Goal: Communication & Community: Answer question/provide support

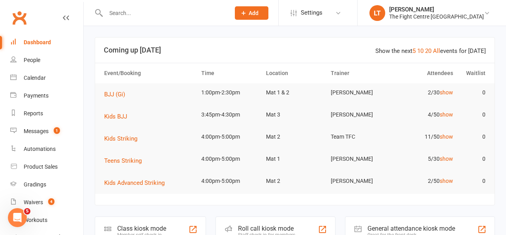
click at [183, 18] on input "text" at bounding box center [164, 13] width 121 height 11
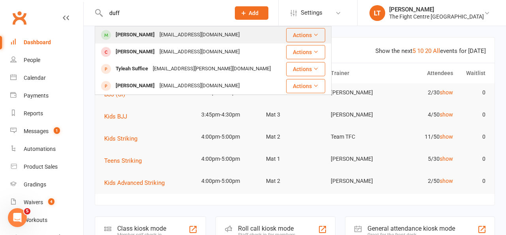
scroll to position [3, 0]
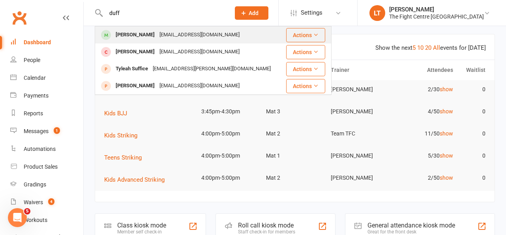
type input "duff"
click at [184, 37] on div "[EMAIL_ADDRESS][DOMAIN_NAME]" at bounding box center [199, 34] width 85 height 11
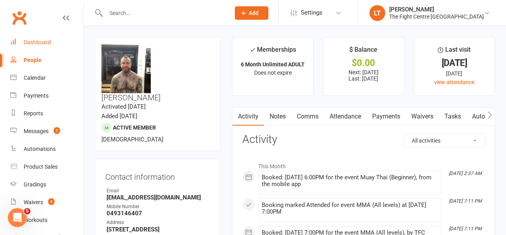
click at [33, 45] on div "Dashboard" at bounding box center [37, 42] width 27 height 6
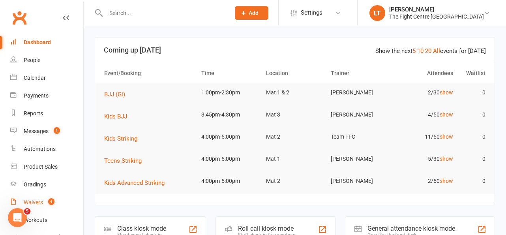
click at [38, 203] on div "Waivers" at bounding box center [33, 202] width 19 height 6
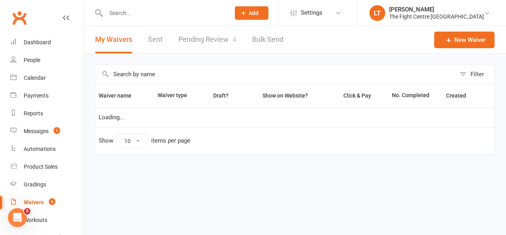
click at [198, 42] on link "Pending Review 4" at bounding box center [208, 39] width 58 height 27
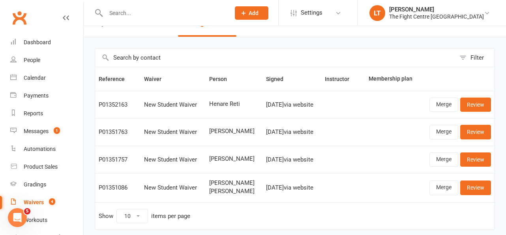
scroll to position [45, 0]
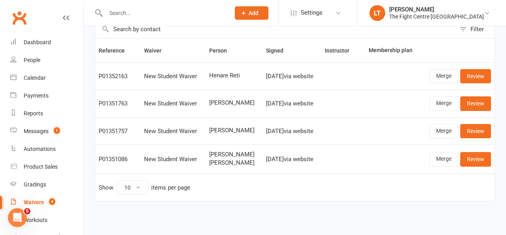
click at [125, 10] on input "text" at bounding box center [164, 13] width 121 height 11
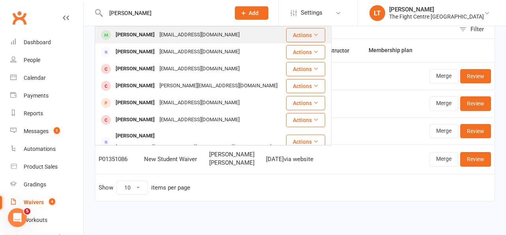
type input "[PERSON_NAME]"
click at [129, 36] on div "[PERSON_NAME]" at bounding box center [135, 34] width 44 height 11
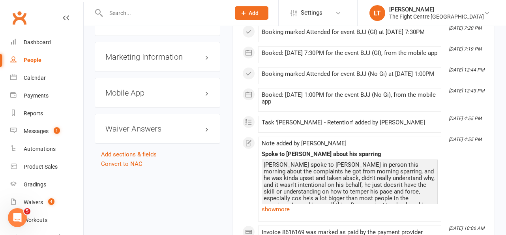
scroll to position [979, 0]
drag, startPoint x: 40, startPoint y: 37, endPoint x: 162, endPoint y: 22, distance: 123.0
click at [39, 37] on link "Dashboard" at bounding box center [46, 43] width 73 height 18
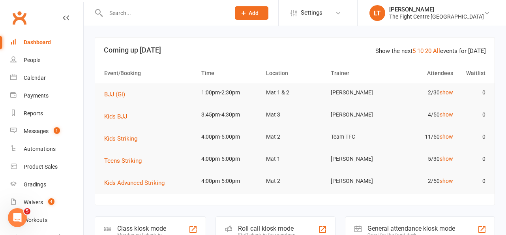
click at [164, 13] on input "text" at bounding box center [164, 13] width 121 height 11
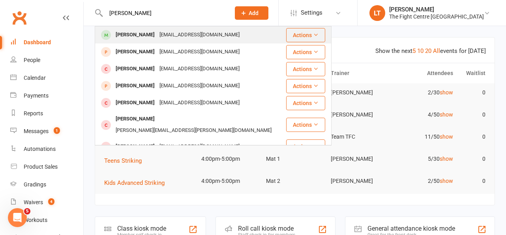
type input "[PERSON_NAME]"
click at [135, 29] on div "[PERSON_NAME] [EMAIL_ADDRESS][DOMAIN_NAME]" at bounding box center [191, 35] width 190 height 16
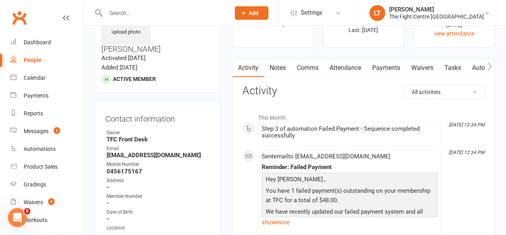
scroll to position [231, 0]
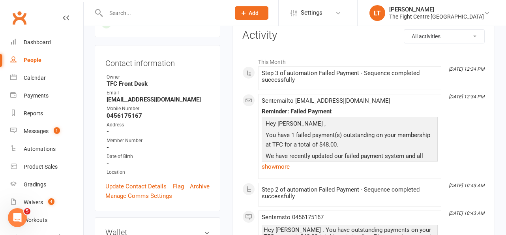
scroll to position [0, 0]
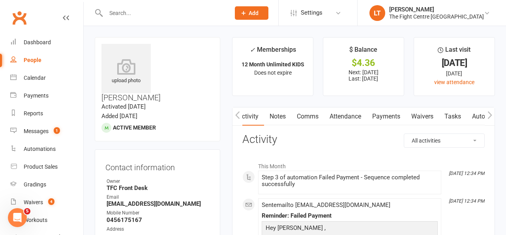
click at [389, 119] on link "Payments" at bounding box center [386, 116] width 39 height 18
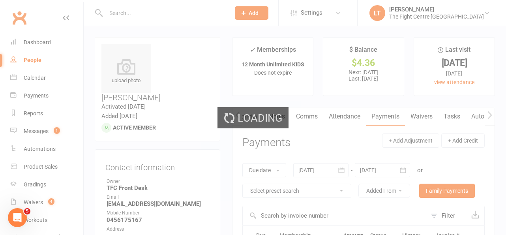
click at [339, 117] on div "Loading" at bounding box center [253, 117] width 506 height 235
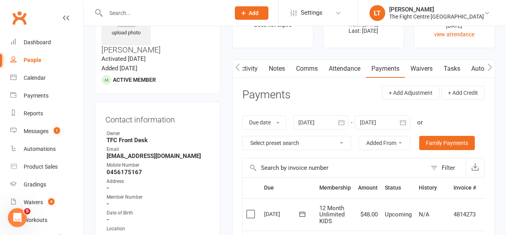
scroll to position [0, 0]
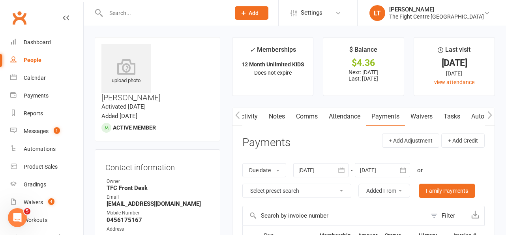
click at [305, 117] on link "Comms" at bounding box center [307, 116] width 33 height 18
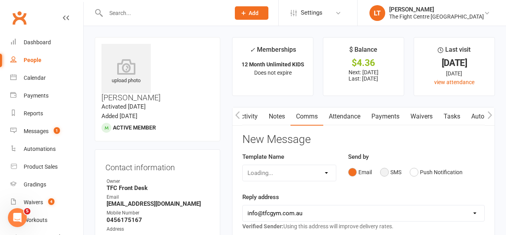
click at [388, 173] on button "SMS" at bounding box center [390, 172] width 21 height 15
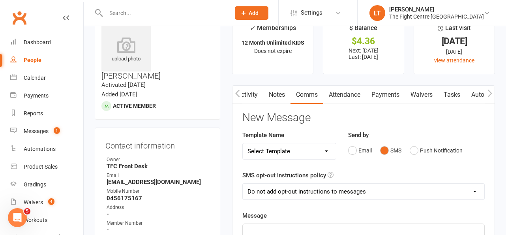
scroll to position [49, 0]
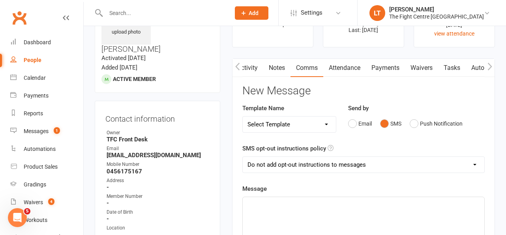
click at [279, 203] on p "﻿" at bounding box center [364, 203] width 232 height 9
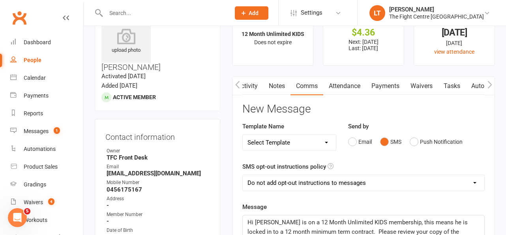
scroll to position [40, 0]
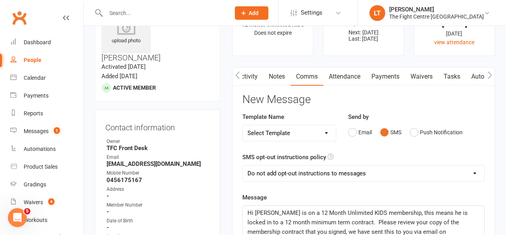
click at [303, 171] on select "Add opt-out instructions to all messages Add opt-out instructions for messages …" at bounding box center [364, 174] width 242 height 16
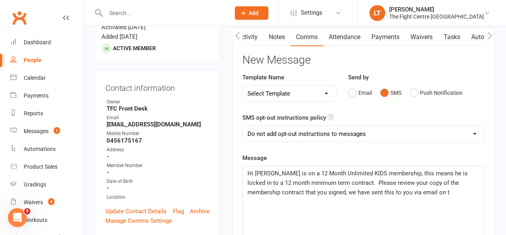
click at [421, 193] on p "Hi [PERSON_NAME] is on a 12 Month Unlimited KIDS membership, this means he is l…" at bounding box center [364, 183] width 232 height 28
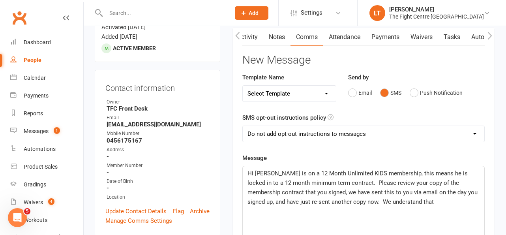
drag, startPoint x: 422, startPoint y: 204, endPoint x: 355, endPoint y: 202, distance: 67.2
click at [355, 202] on p "Hi [PERSON_NAME] is on a 12 Month Unlimited KIDS membership, this means he is l…" at bounding box center [364, 188] width 232 height 38
drag, startPoint x: 365, startPoint y: 201, endPoint x: 365, endPoint y: 212, distance: 10.7
click at [365, 212] on p "Hi [PERSON_NAME] is on a 12 Month Unlimited KIDS membership, this means he is l…" at bounding box center [364, 192] width 232 height 47
click at [280, 192] on span "Hi [PERSON_NAME] is on a 12 Month Unlimited KIDS membership, this means he is l…" at bounding box center [364, 188] width 232 height 36
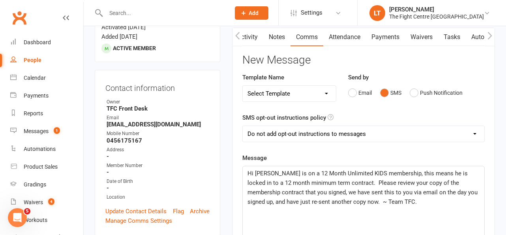
click at [306, 183] on span "Hi [PERSON_NAME] is on a 12 Month Unlimited KIDS membership, this means he is l…" at bounding box center [364, 188] width 232 height 36
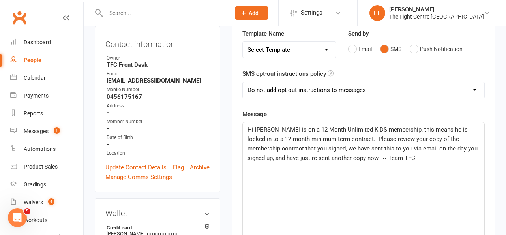
scroll to position [140, 0]
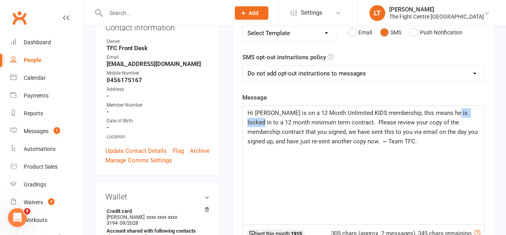
drag, startPoint x: 476, startPoint y: 113, endPoint x: 450, endPoint y: 112, distance: 25.7
click at [450, 112] on span "Hi [PERSON_NAME] is on a 12 Month Unlimited KIDS membership, this means he is l…" at bounding box center [364, 127] width 232 height 36
click at [265, 122] on span "Hi [PERSON_NAME] is on a 12 Month Unlimited KIDS membership, this means you agr…" at bounding box center [364, 127] width 232 height 36
click at [455, 135] on p "Hi [PERSON_NAME] is on a 12 Month Unlimited KIDS membership, this means you agr…" at bounding box center [364, 127] width 232 height 38
click at [337, 151] on div "Hi [PERSON_NAME] is on a 12 Month Unlimited KIDS membership, this means you agr…" at bounding box center [364, 165] width 242 height 119
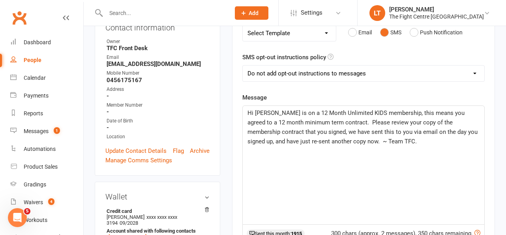
click at [339, 129] on span "Hi [PERSON_NAME] is on a 12 Month Unlimited KIDS membership, this means you agr…" at bounding box center [364, 127] width 232 height 36
click at [402, 139] on p "Hi [PERSON_NAME] is on a 12 Month Unlimited KIDS membership, this means you agr…" at bounding box center [364, 127] width 232 height 38
click at [339, 140] on span "Hi [PERSON_NAME] is on a 12 Month Unlimited KIDS membership, this means you agr…" at bounding box center [364, 127] width 232 height 36
click at [389, 139] on p "Hi [PERSON_NAME] is on a 12 Month Unlimited KIDS membership, this means you agr…" at bounding box center [364, 127] width 232 height 38
drag, startPoint x: 388, startPoint y: 140, endPoint x: 397, endPoint y: 147, distance: 11.0
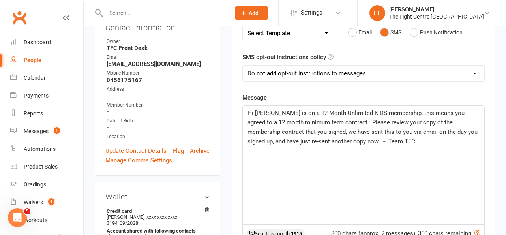
click at [397, 147] on div "Hi [PERSON_NAME] is on a 12 Month Unlimited KIDS membership, this means you agr…" at bounding box center [364, 165] width 242 height 119
click at [454, 113] on span "Hi [PERSON_NAME] is on a 12 Month Unlimited KIDS membership, this means you agr…" at bounding box center [364, 127] width 232 height 36
drag, startPoint x: 482, startPoint y: 113, endPoint x: 445, endPoint y: 113, distance: 36.7
click at [445, 113] on div "Hi Ruby - Jordan is on a 12 Month Unlimited KIDS membership, this means it was …" at bounding box center [364, 165] width 242 height 119
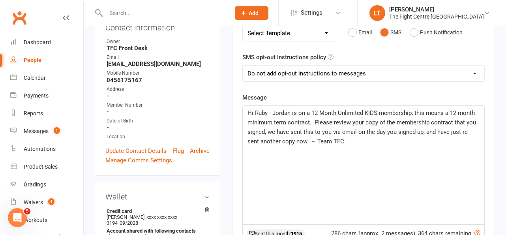
click at [341, 143] on p "Hi Ruby - Jordan is on a 12 Month Unlimited KIDS membership, this means a 12 mo…" at bounding box center [364, 127] width 232 height 38
click at [322, 122] on span "Hi Ruby - Jordan is on a 12 Month Unlimited KIDS membership, this means a 12 mo…" at bounding box center [363, 127] width 230 height 36
click at [268, 131] on span "Hi Ruby - Jordan is on a 12 Month Unlimited KIDS membership, this means a 12 mo…" at bounding box center [363, 127] width 230 height 36
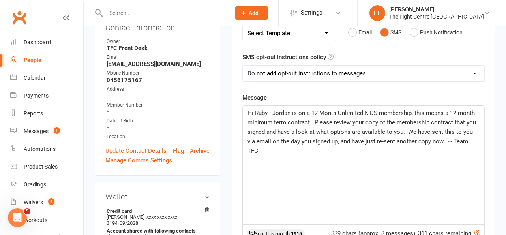
click at [284, 141] on span "Hi Ruby - Jordan is on a 12 Month Unlimited KIDS membership, this means a 12 mo…" at bounding box center [363, 131] width 230 height 45
click at [306, 136] on p "Hi Ruby - Jordan is on a 12 Month Unlimited KIDS membership, this means a 12 mo…" at bounding box center [364, 131] width 232 height 47
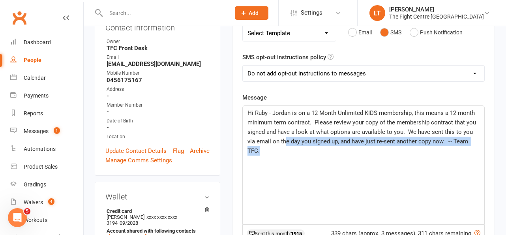
drag, startPoint x: 278, startPoint y: 145, endPoint x: 297, endPoint y: 162, distance: 25.8
click at [297, 162] on div "Hi Ruby - Jordan is on a 12 Month Unlimited KIDS membership, this means a 12 mo…" at bounding box center [364, 165] width 242 height 119
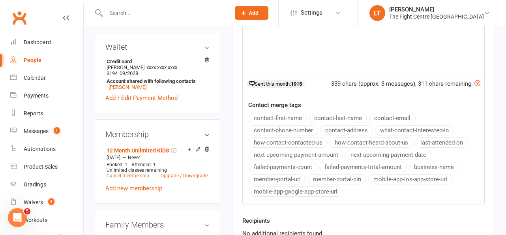
scroll to position [373, 0]
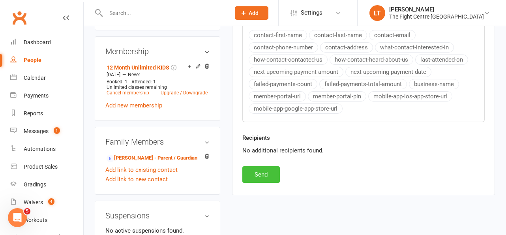
click at [256, 179] on button "Send" at bounding box center [262, 174] width 38 height 17
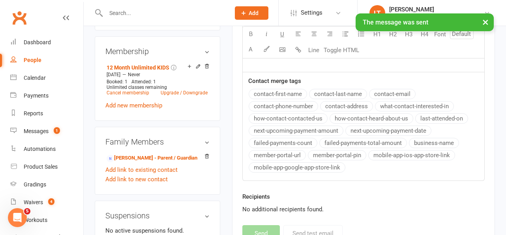
click at [484, 23] on button "×" at bounding box center [486, 21] width 14 height 17
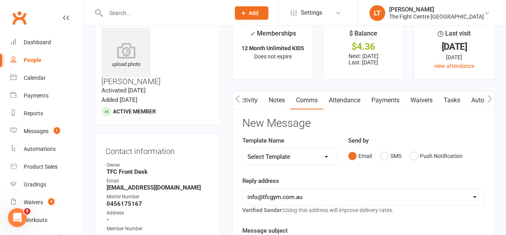
scroll to position [1, 0]
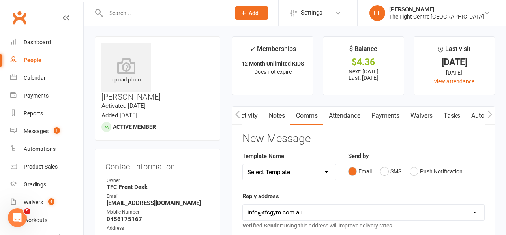
click at [414, 119] on link "Waivers" at bounding box center [421, 116] width 33 height 18
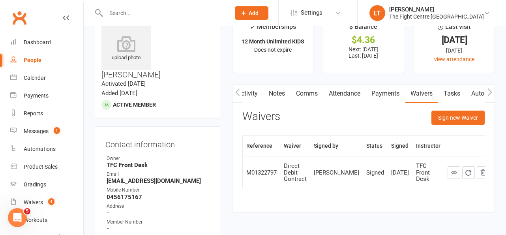
scroll to position [30, 0]
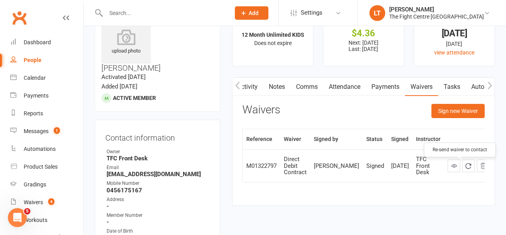
click at [465, 167] on icon "button" at bounding box center [468, 165] width 7 height 7
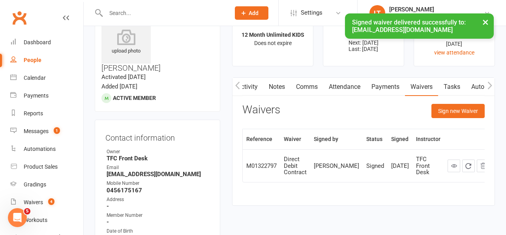
click at [485, 21] on button "×" at bounding box center [486, 21] width 14 height 17
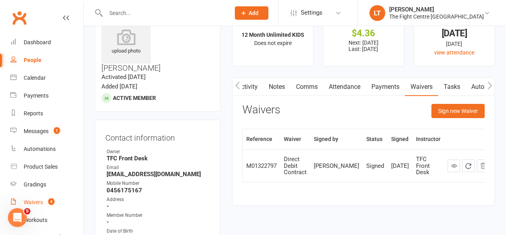
click at [35, 203] on div "Waivers" at bounding box center [33, 202] width 19 height 6
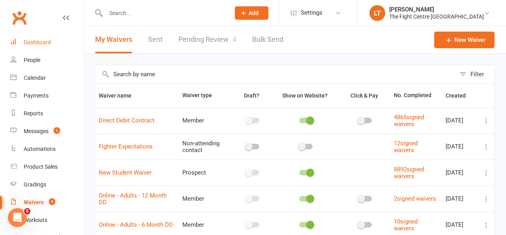
click at [48, 48] on link "Dashboard" at bounding box center [46, 43] width 73 height 18
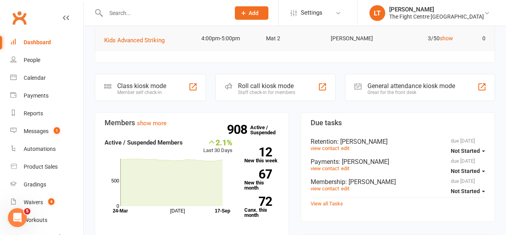
scroll to position [143, 0]
click at [151, 14] on input "text" at bounding box center [164, 13] width 121 height 11
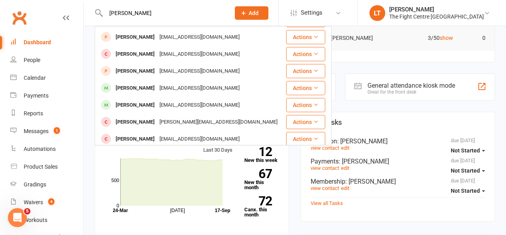
scroll to position [175, 0]
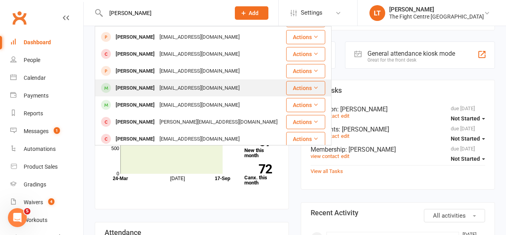
type input "[PERSON_NAME]"
click at [177, 83] on div "[EMAIL_ADDRESS][DOMAIN_NAME]" at bounding box center [199, 88] width 85 height 11
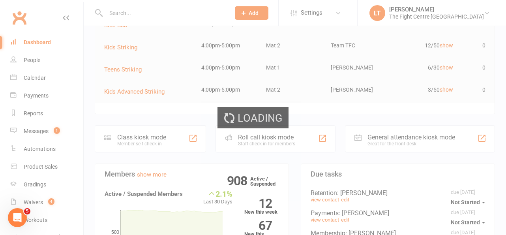
scroll to position [0, 0]
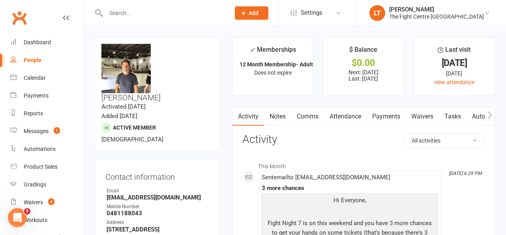
click at [161, 14] on input "text" at bounding box center [164, 13] width 121 height 11
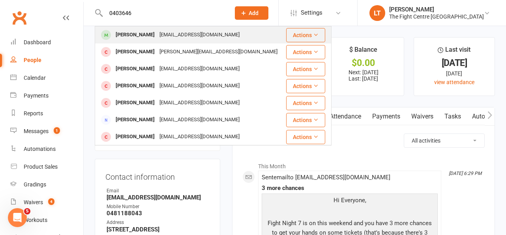
type input "0403646"
click at [170, 34] on div "[EMAIL_ADDRESS][DOMAIN_NAME]" at bounding box center [199, 34] width 85 height 11
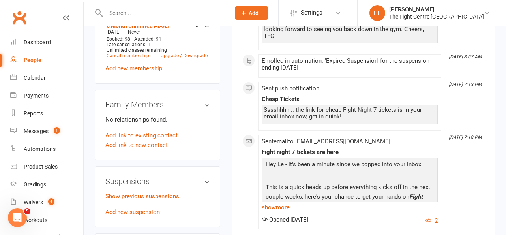
scroll to position [392, 0]
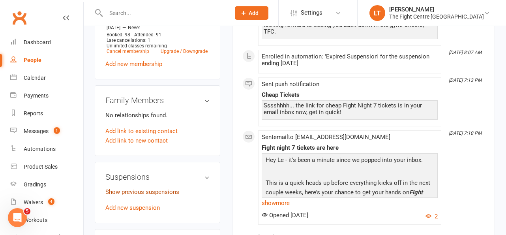
click at [133, 188] on link "Show previous suspensions" at bounding box center [142, 191] width 74 height 7
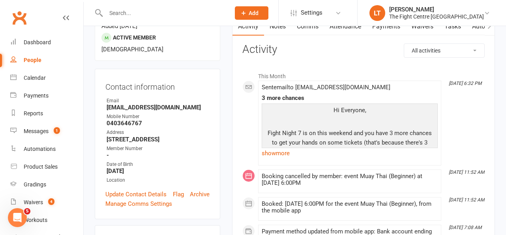
scroll to position [56, 0]
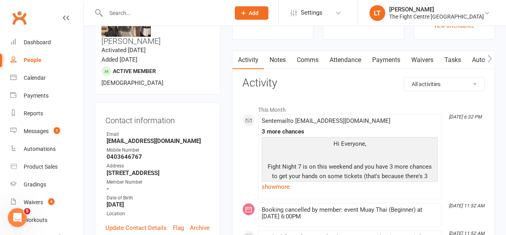
click at [379, 67] on link "Payments" at bounding box center [386, 60] width 39 height 18
